Goal: Task Accomplishment & Management: Manage account settings

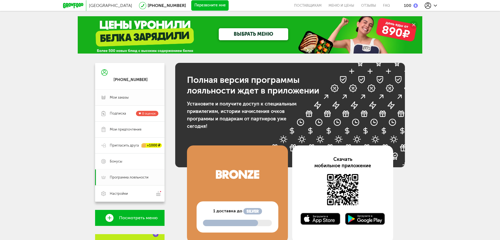
click at [127, 97] on span "Мои заказы" at bounding box center [119, 97] width 19 height 5
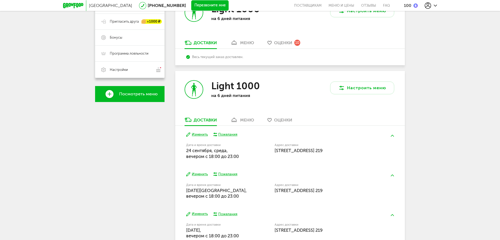
scroll to position [127, 0]
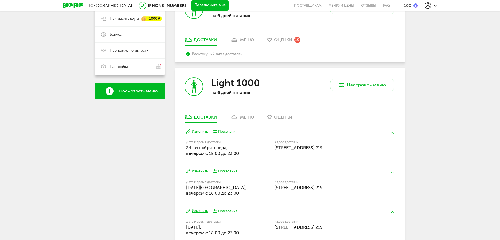
click at [196, 131] on button "Изменить" at bounding box center [197, 131] width 22 height 5
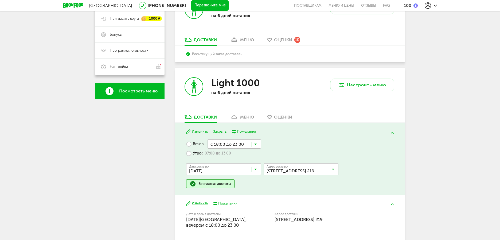
click at [255, 144] on icon at bounding box center [255, 145] width 3 height 5
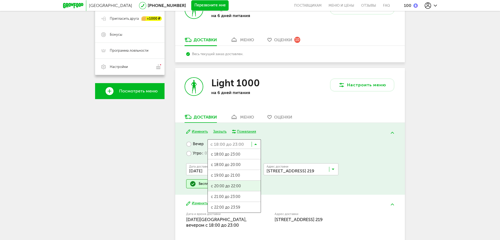
click at [234, 184] on span "с 20:00 до 22:00" at bounding box center [234, 186] width 53 height 11
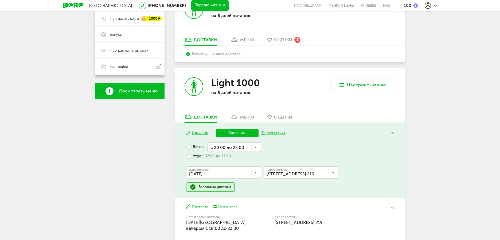
click at [238, 129] on div "Изменить Сохранить Пожелания Вечер с 20:00 до 22:00 Загрузка... Утро с 07:00 до…" at bounding box center [290, 160] width 230 height 75
click at [238, 133] on button "Сохранить" at bounding box center [237, 133] width 43 height 8
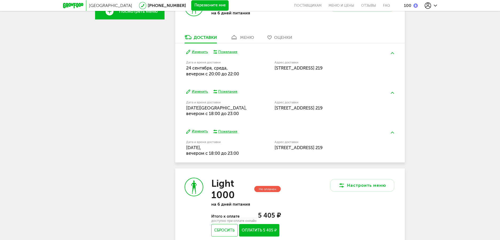
scroll to position [207, 0]
click at [202, 92] on button "Изменить" at bounding box center [197, 91] width 22 height 5
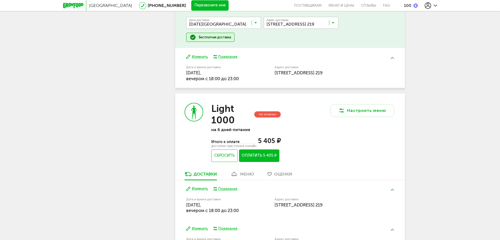
scroll to position [287, 0]
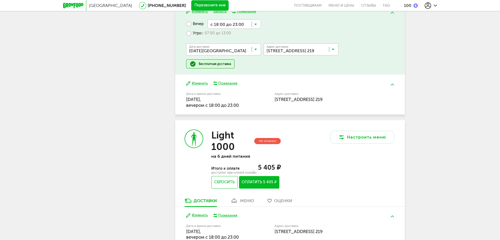
click at [254, 50] on icon at bounding box center [255, 50] width 3 height 5
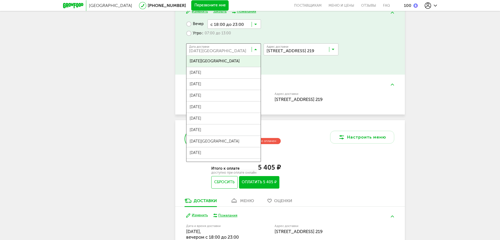
click at [254, 50] on icon at bounding box center [255, 50] width 3 height 5
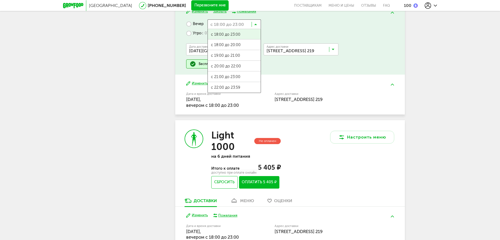
click at [255, 23] on icon at bounding box center [255, 25] width 3 height 5
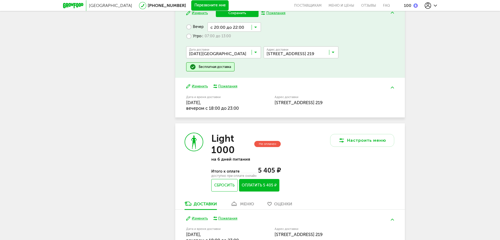
click at [246, 62] on ul "с 18:00 до 23:00 с 18:00 до 20:00 с 19:00 до 21:00 с 20:00 до 22:00 с 21:00 до …" at bounding box center [233, 64] width 53 height 64
click at [254, 27] on icon at bounding box center [255, 28] width 3 height 5
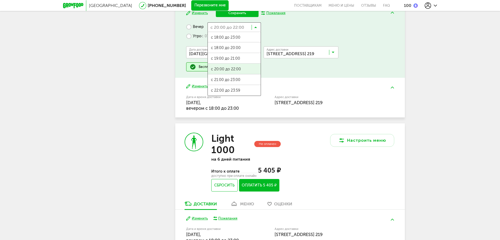
click at [240, 71] on span "с 20:00 до 22:00" at bounding box center [234, 69] width 53 height 11
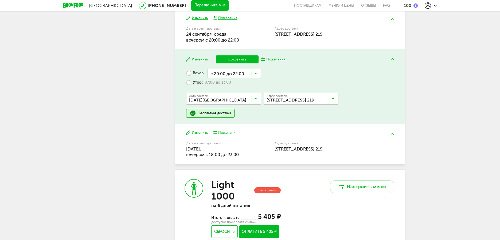
scroll to position [234, 0]
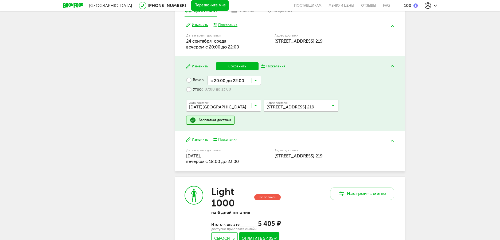
click at [235, 65] on button "Сохранить" at bounding box center [237, 66] width 43 height 8
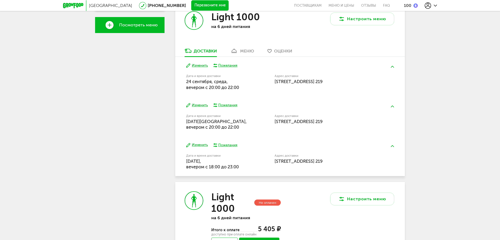
scroll to position [181, 0]
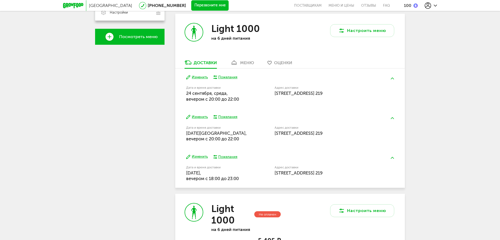
click at [205, 157] on button "Изменить" at bounding box center [197, 157] width 22 height 5
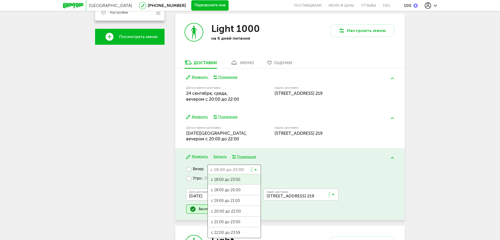
click at [253, 171] on input "Search for option" at bounding box center [233, 169] width 53 height 9
click at [307, 179] on div "Вечер с 18:00 до 23:00 Загрузка... с 18:00 до 23:00 с 18:00 до 20:00 с 19:00 до…" at bounding box center [289, 189] width 207 height 49
click at [256, 168] on icon at bounding box center [255, 170] width 3 height 5
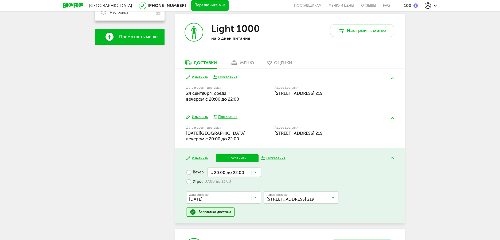
click at [244, 212] on span "с 20:00 до 22:00" at bounding box center [234, 214] width 53 height 11
click at [248, 155] on button "Сохранить" at bounding box center [237, 159] width 43 height 8
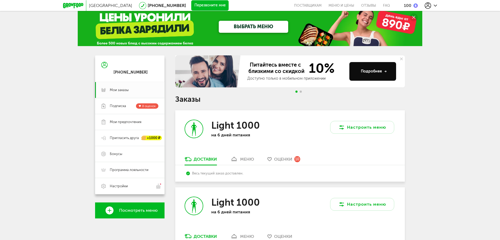
scroll to position [0, 0]
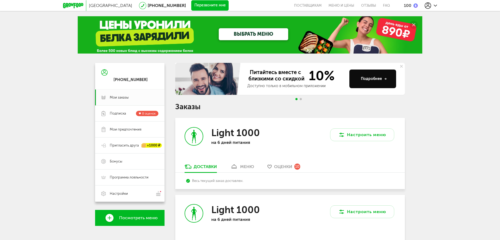
click at [300, 100] on span "Go to slide 2" at bounding box center [300, 99] width 2 height 2
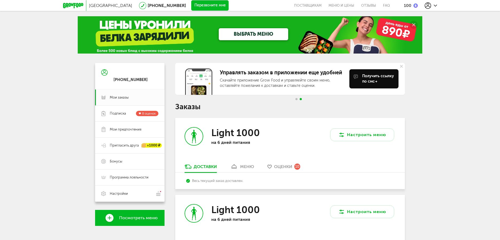
click at [296, 99] on span "Go to slide 1" at bounding box center [296, 99] width 2 height 2
